Goal: Task Accomplishment & Management: Use online tool/utility

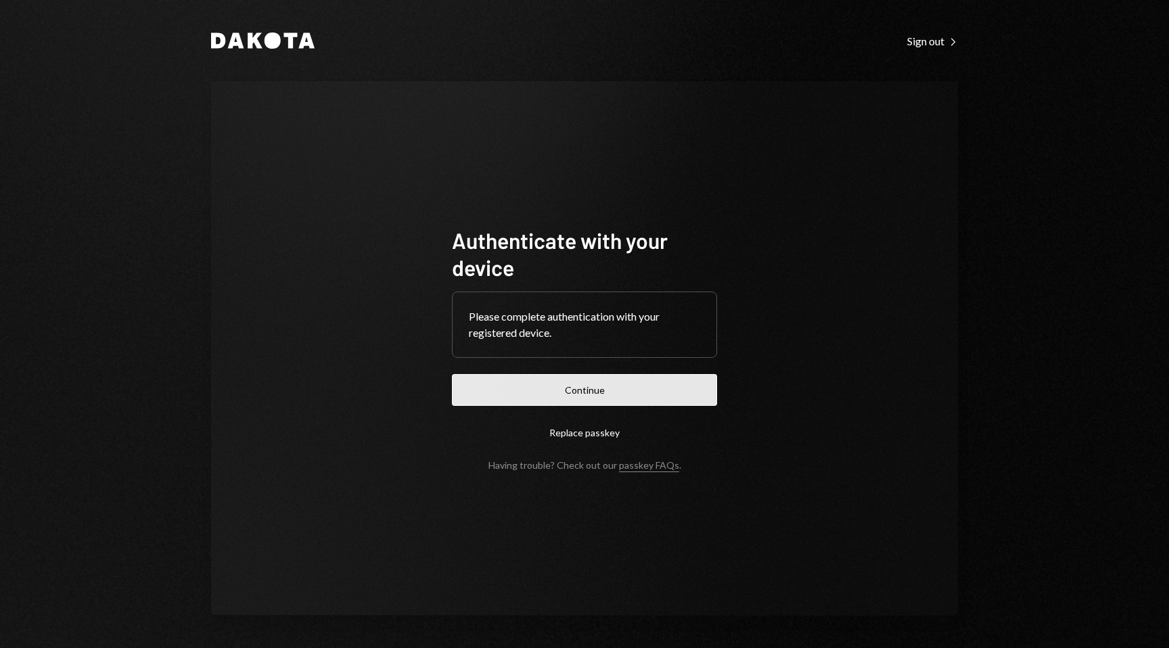
click at [580, 402] on button "Continue" at bounding box center [584, 390] width 265 height 32
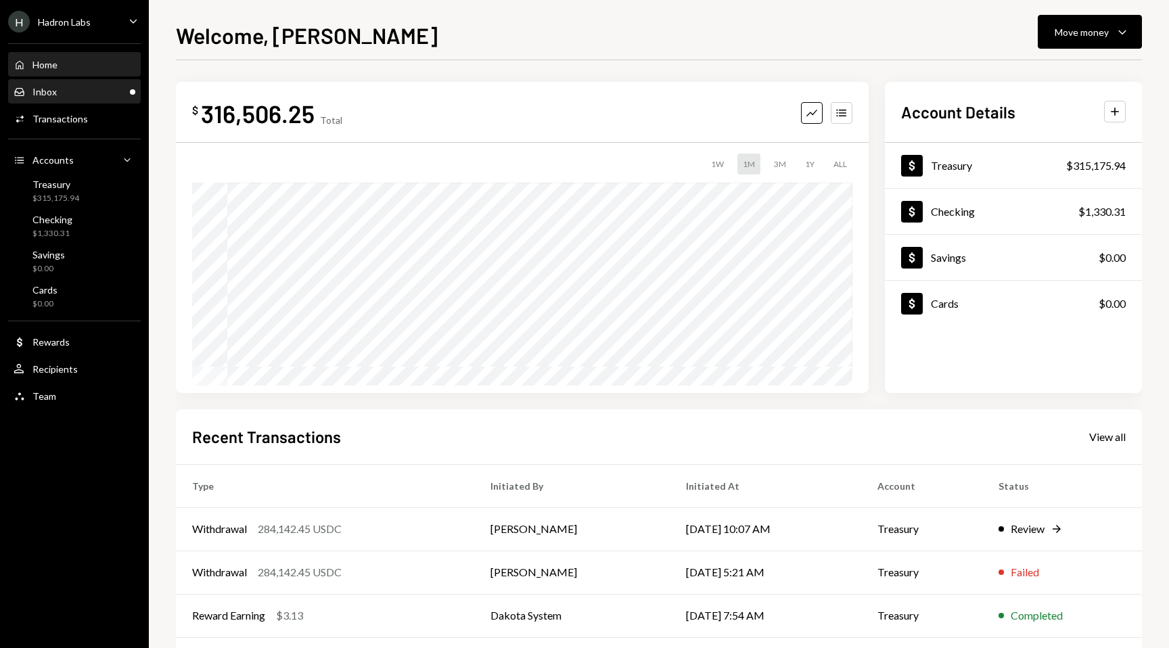
click at [114, 101] on div "Inbox Inbox" at bounding box center [75, 92] width 122 height 23
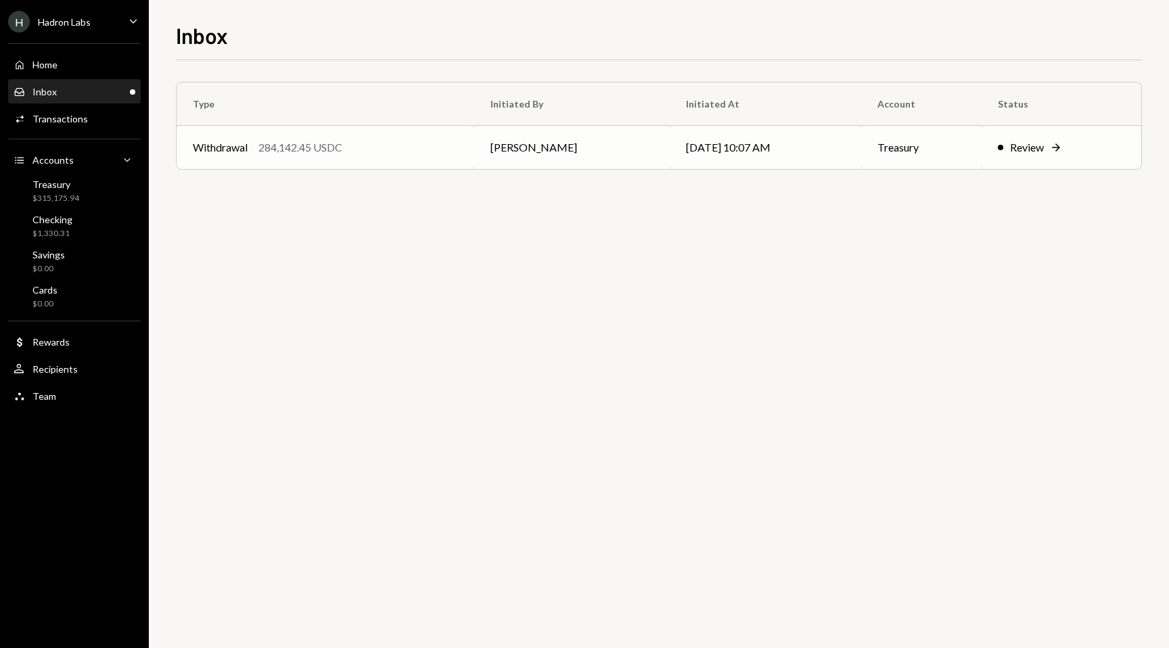
click at [1038, 150] on div "Review" at bounding box center [1027, 147] width 34 height 16
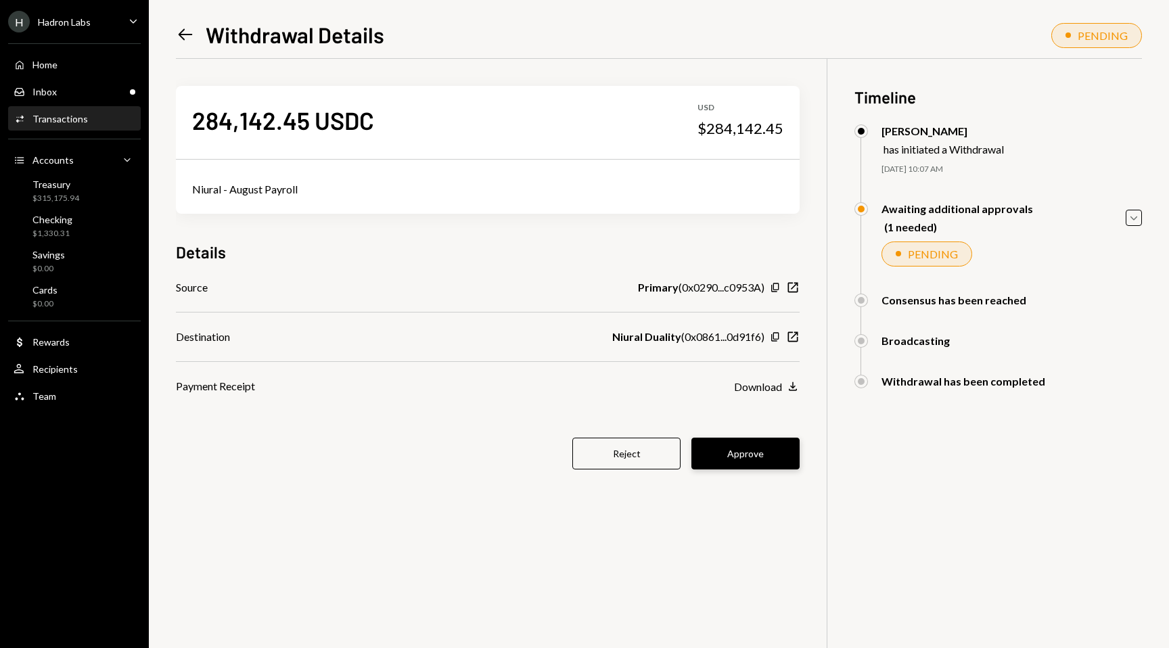
click at [773, 463] on button "Approve" at bounding box center [745, 454] width 108 height 32
